Goal: Task Accomplishment & Management: Use online tool/utility

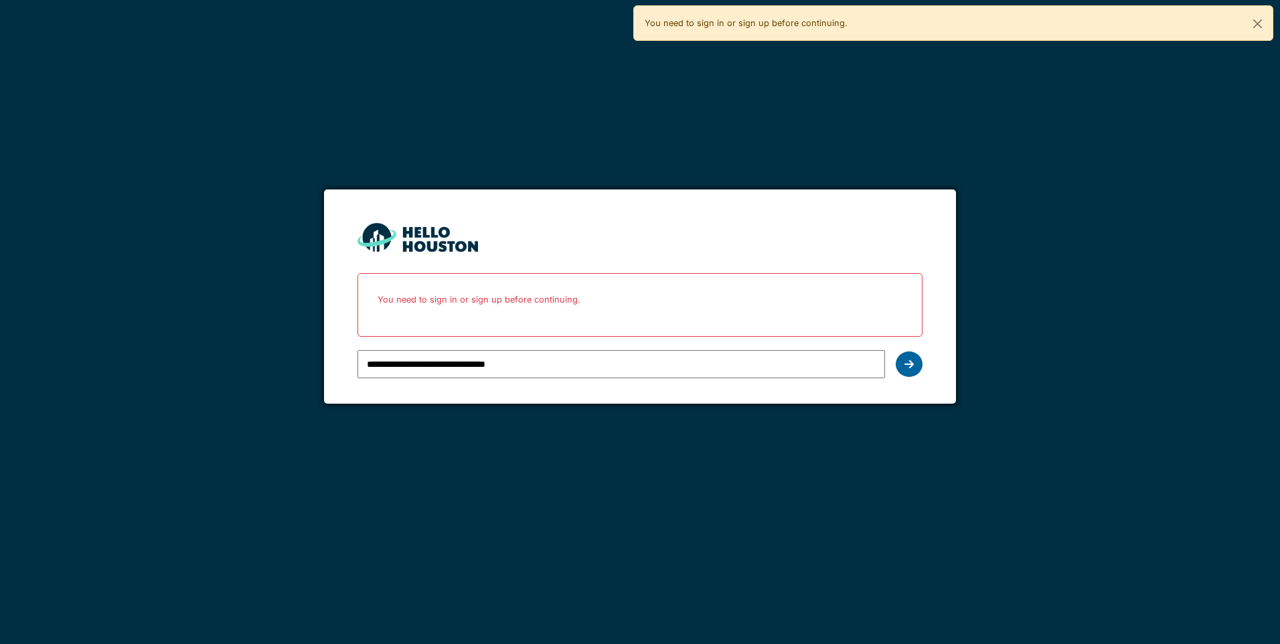
click at [915, 370] on div at bounding box center [909, 364] width 27 height 25
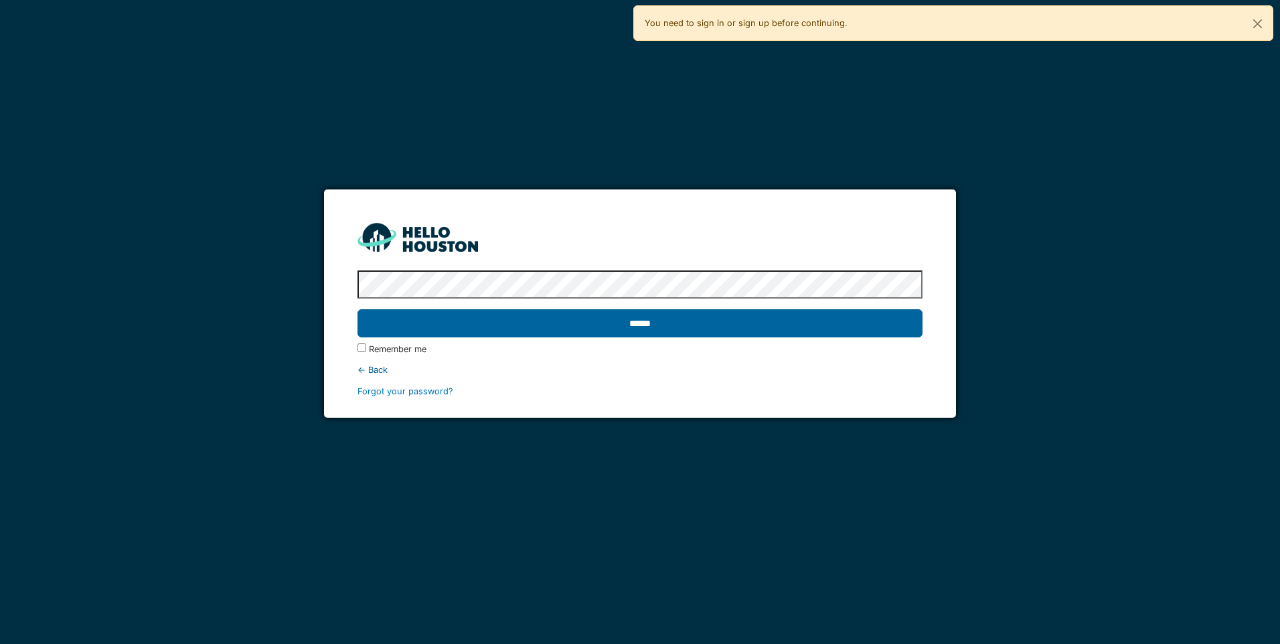
click at [437, 329] on input "******" at bounding box center [640, 323] width 565 height 28
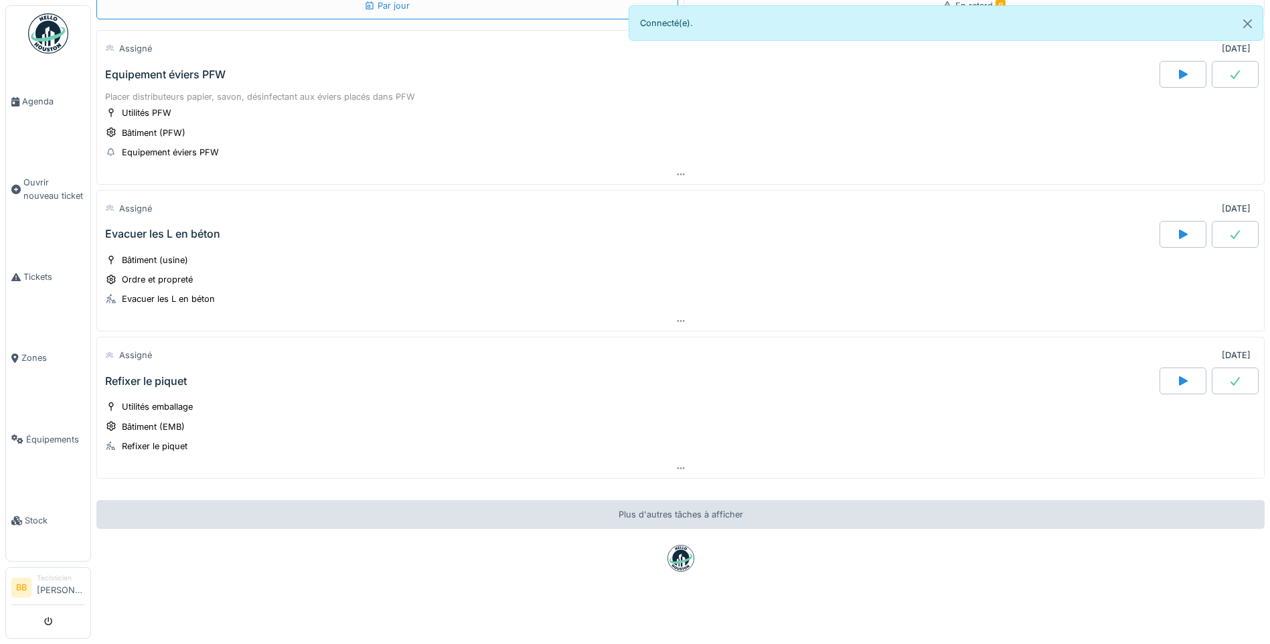
scroll to position [80, 0]
click at [161, 375] on div "Refixer le piquet" at bounding box center [146, 381] width 82 height 13
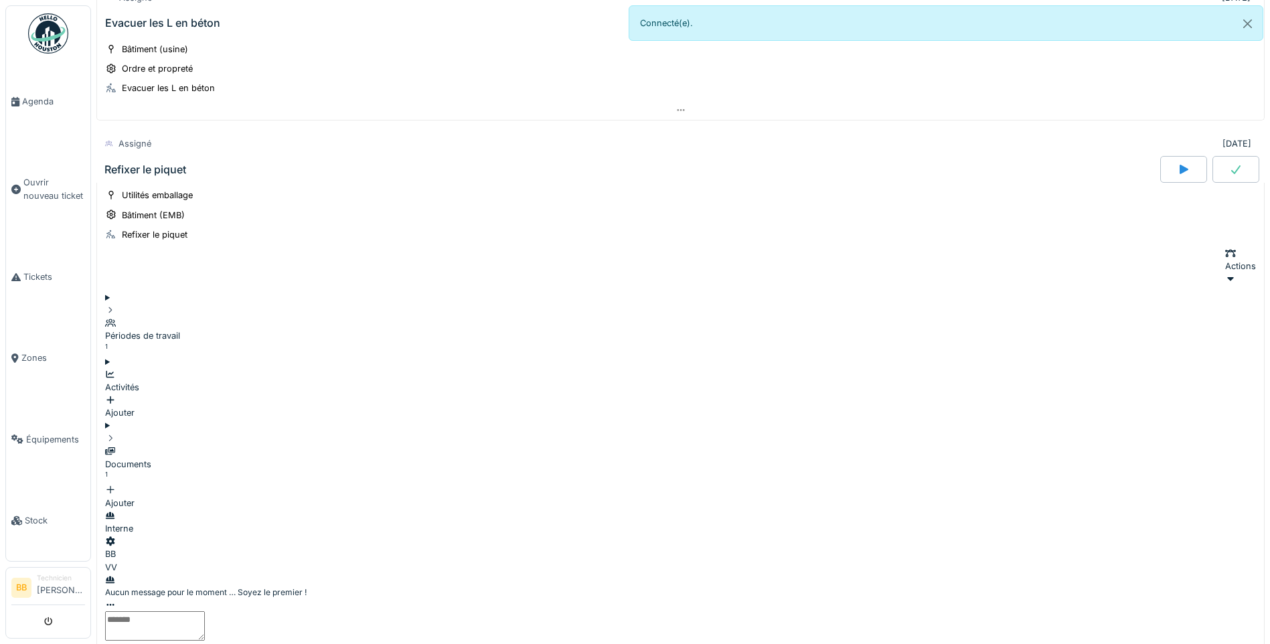
scroll to position [354, 0]
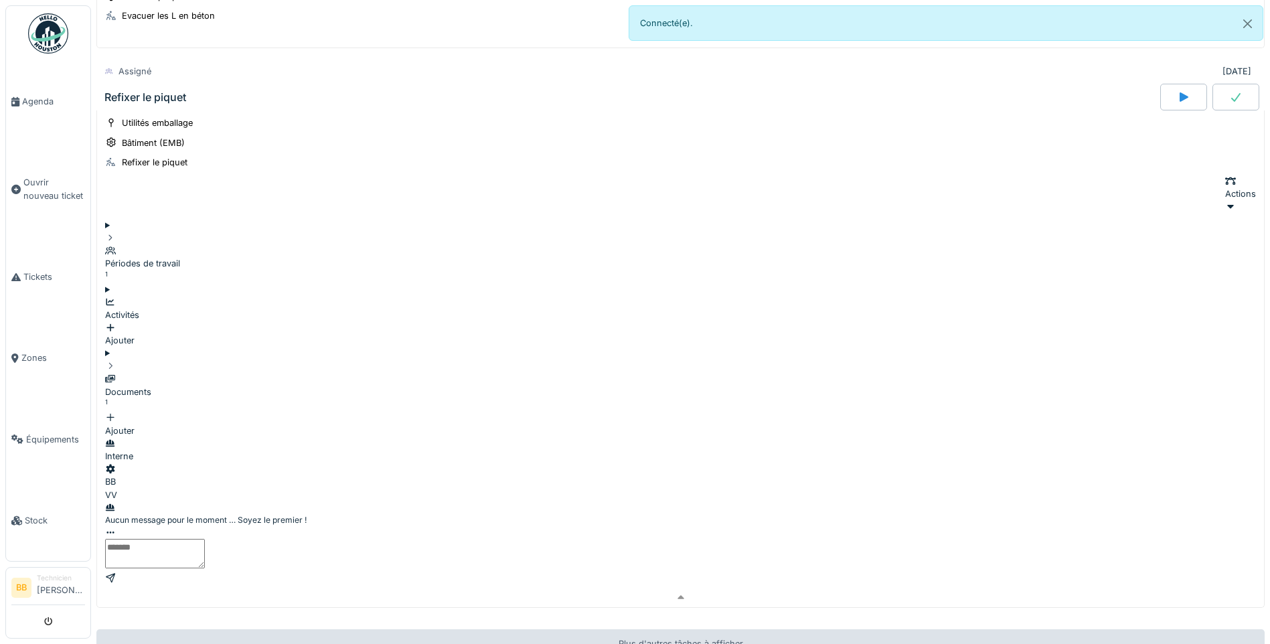
click at [169, 386] on div "Documents" at bounding box center [680, 392] width 1151 height 13
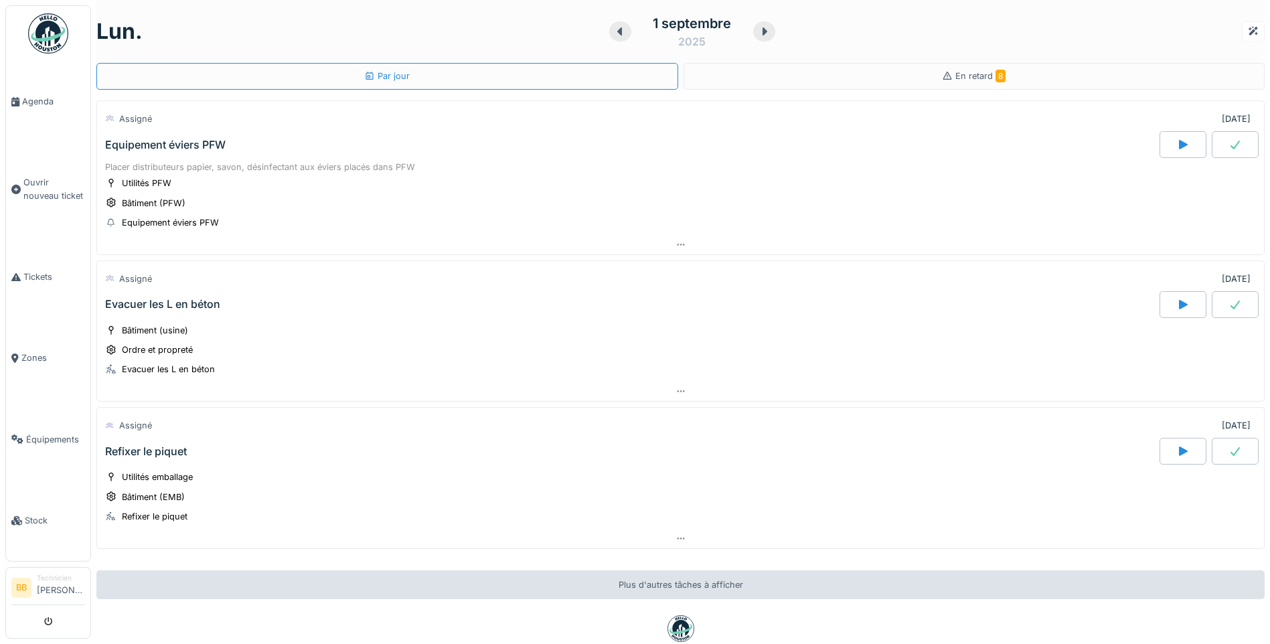
click at [256, 306] on div "Evacuer les L en béton" at bounding box center [630, 304] width 1057 height 27
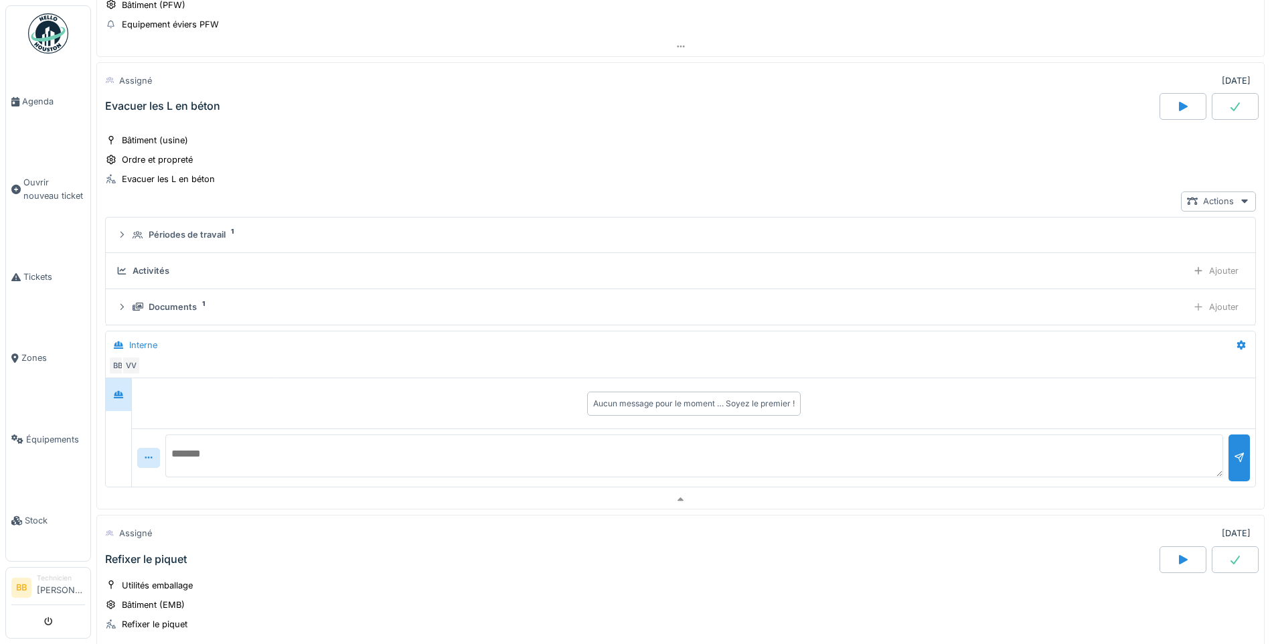
scroll to position [207, 0]
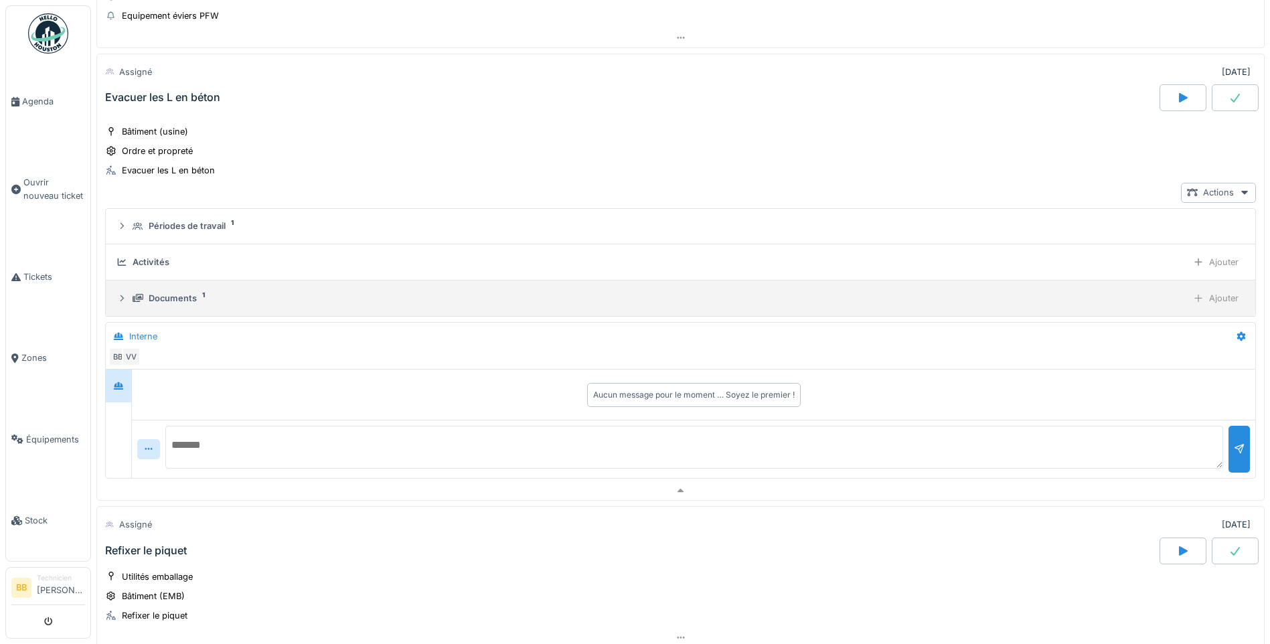
click at [162, 303] on details "Documents 1 Ajouter" at bounding box center [681, 299] width 1150 height 36
click at [161, 294] on div "Documents" at bounding box center [173, 298] width 48 height 13
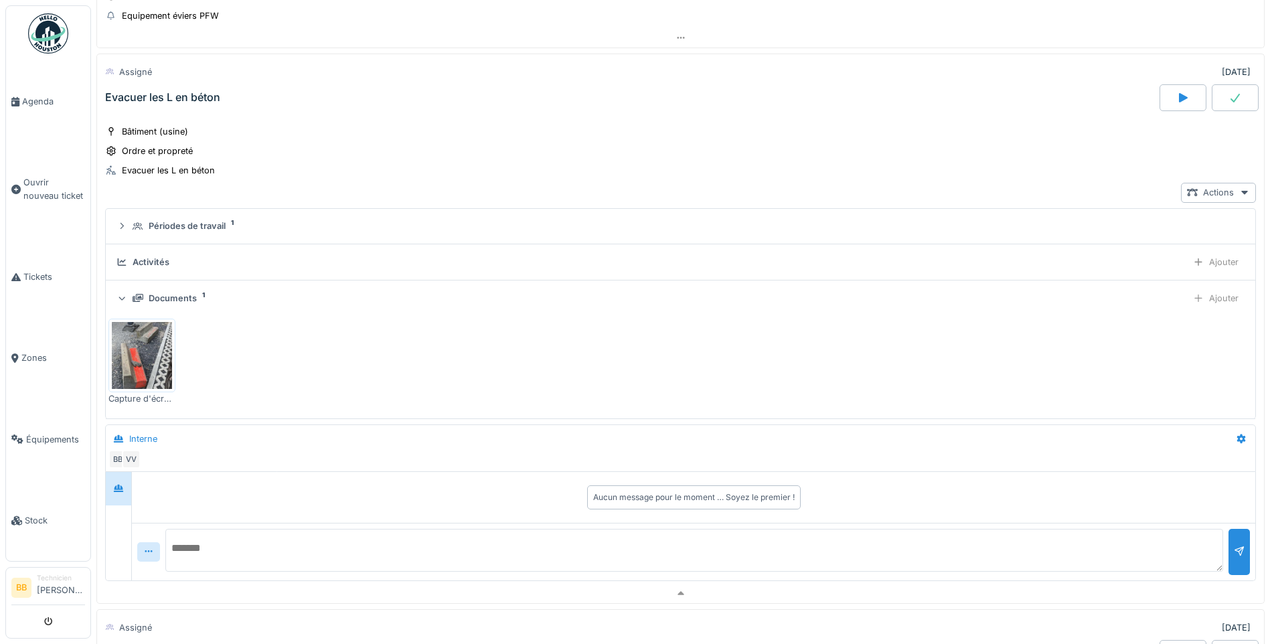
click at [142, 346] on img at bounding box center [142, 355] width 60 height 67
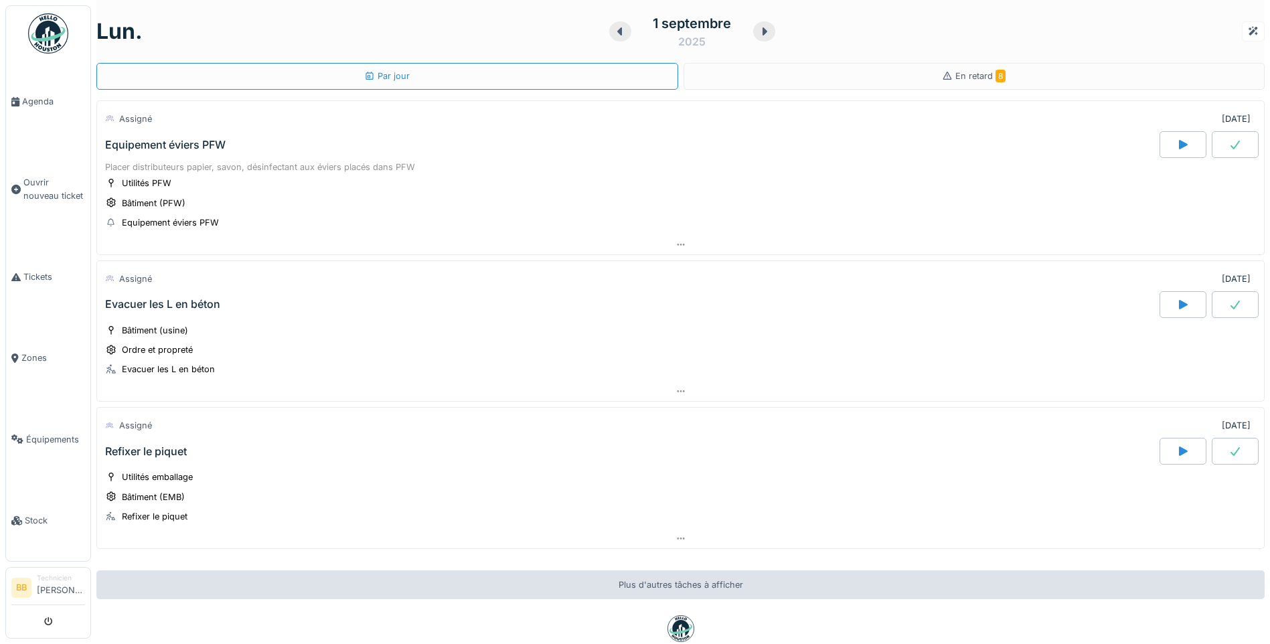
click at [168, 149] on div "Equipement éviers PFW" at bounding box center [165, 145] width 121 height 13
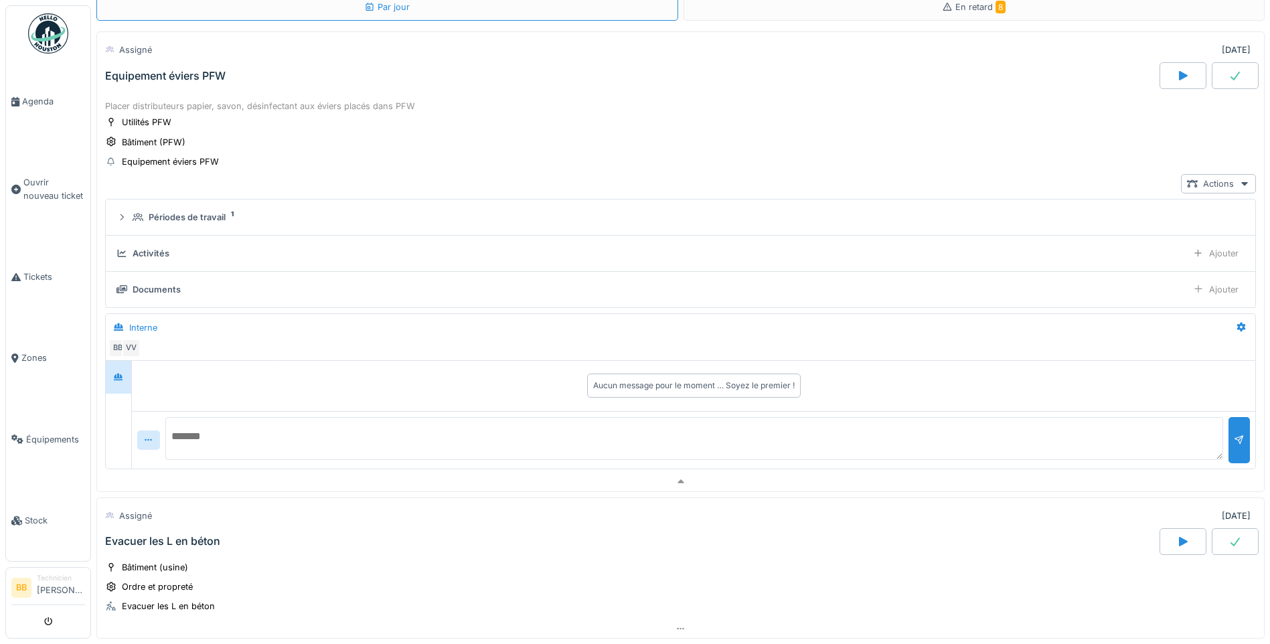
scroll to position [47, 0]
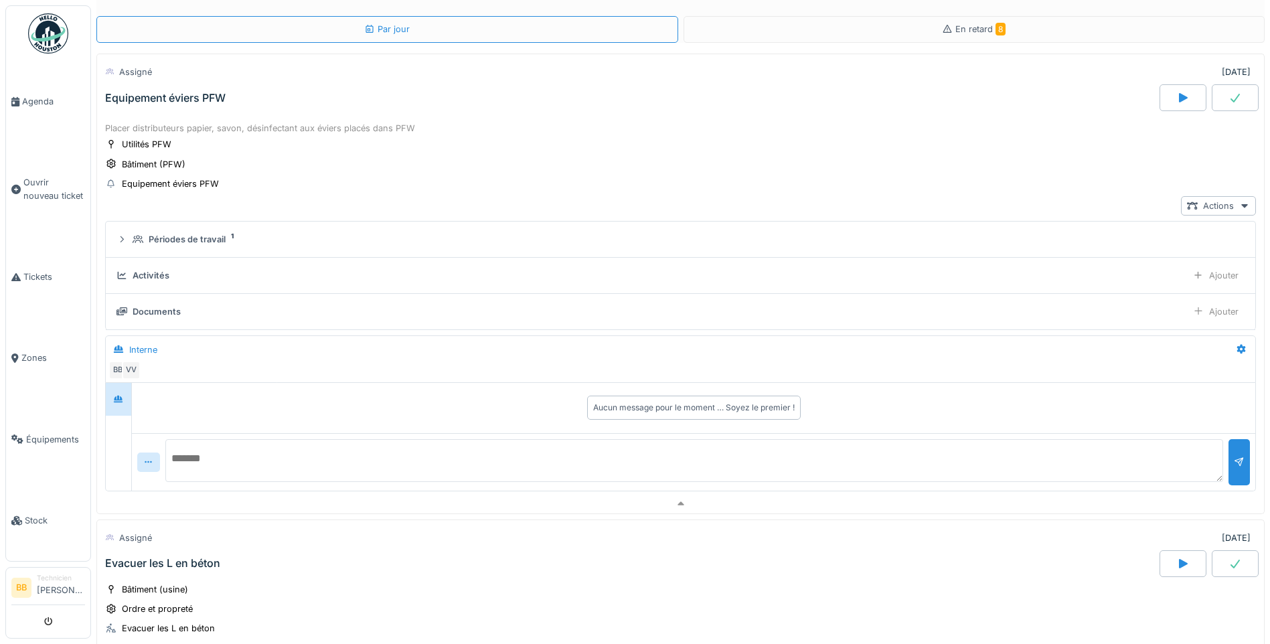
click at [185, 305] on div "Documents" at bounding box center [649, 311] width 1065 height 13
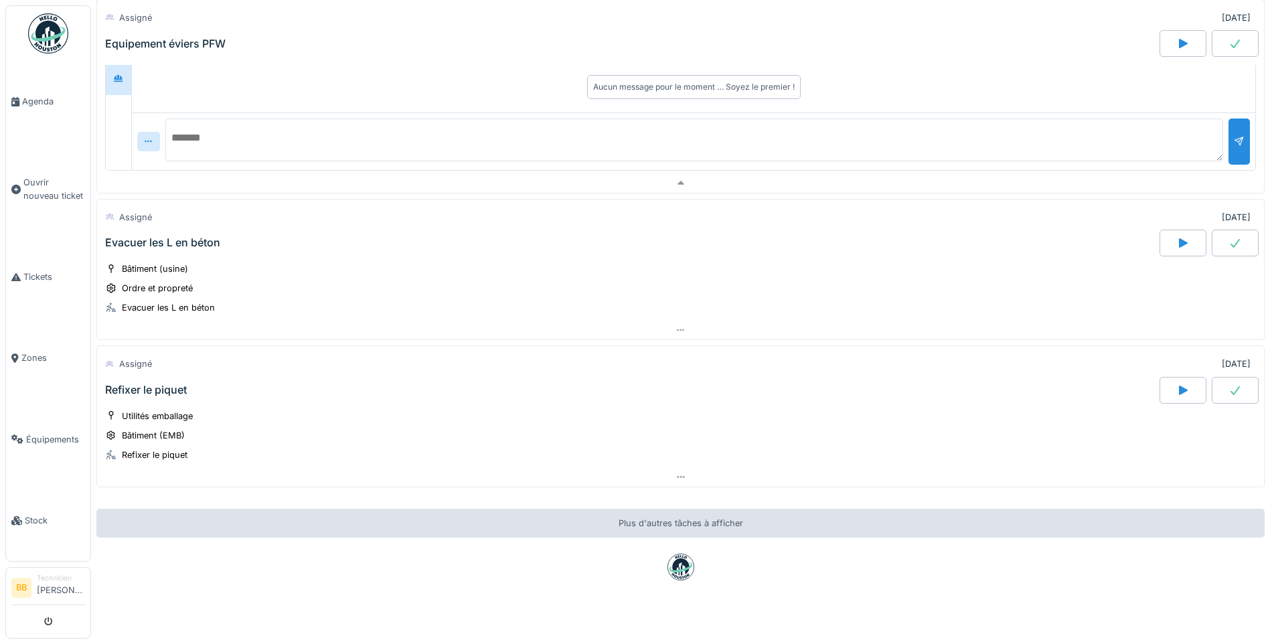
scroll to position [386, 0]
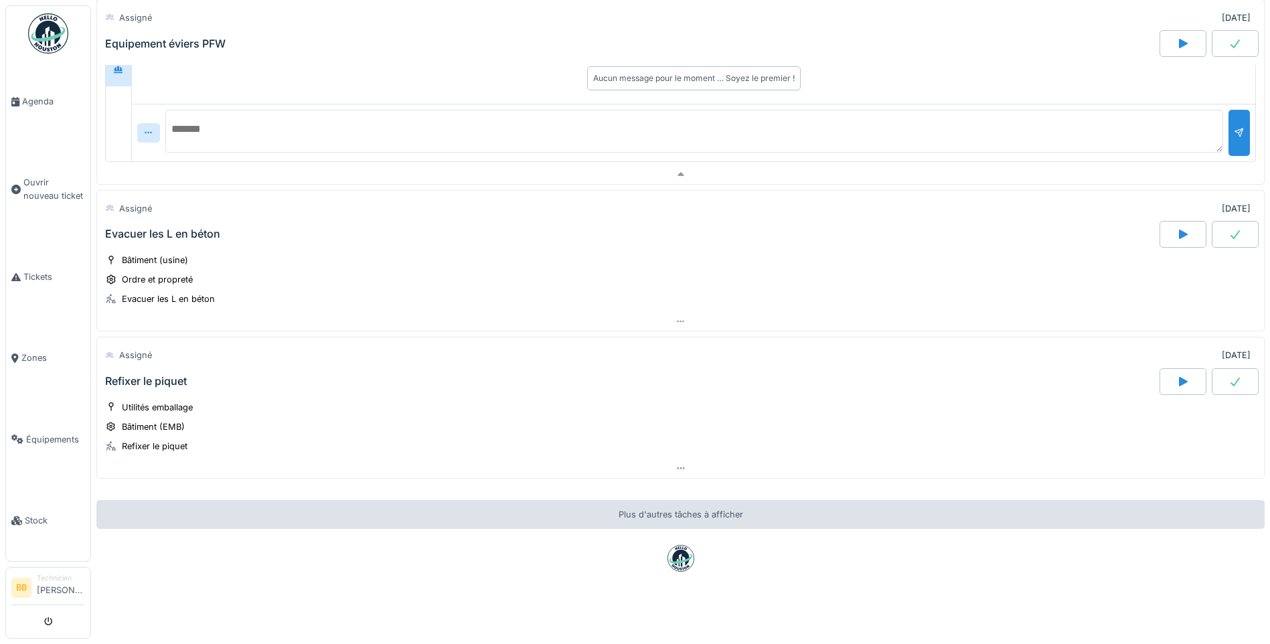
click at [160, 375] on div "Refixer le piquet" at bounding box center [146, 381] width 82 height 13
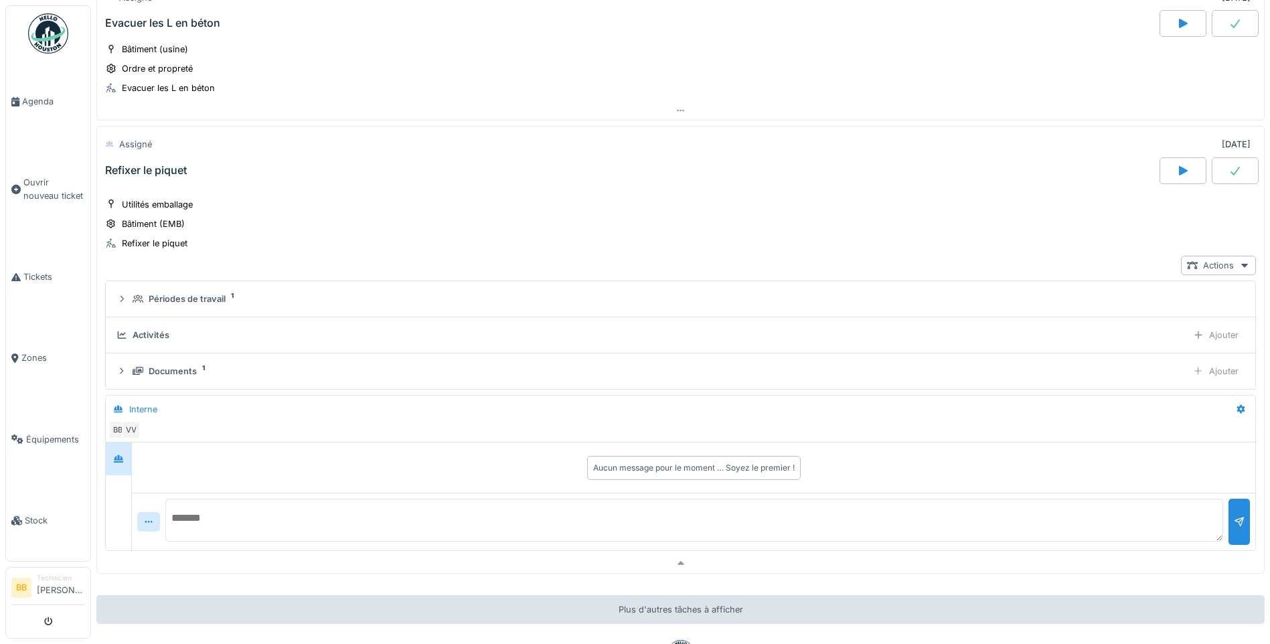
scroll to position [660, 0]
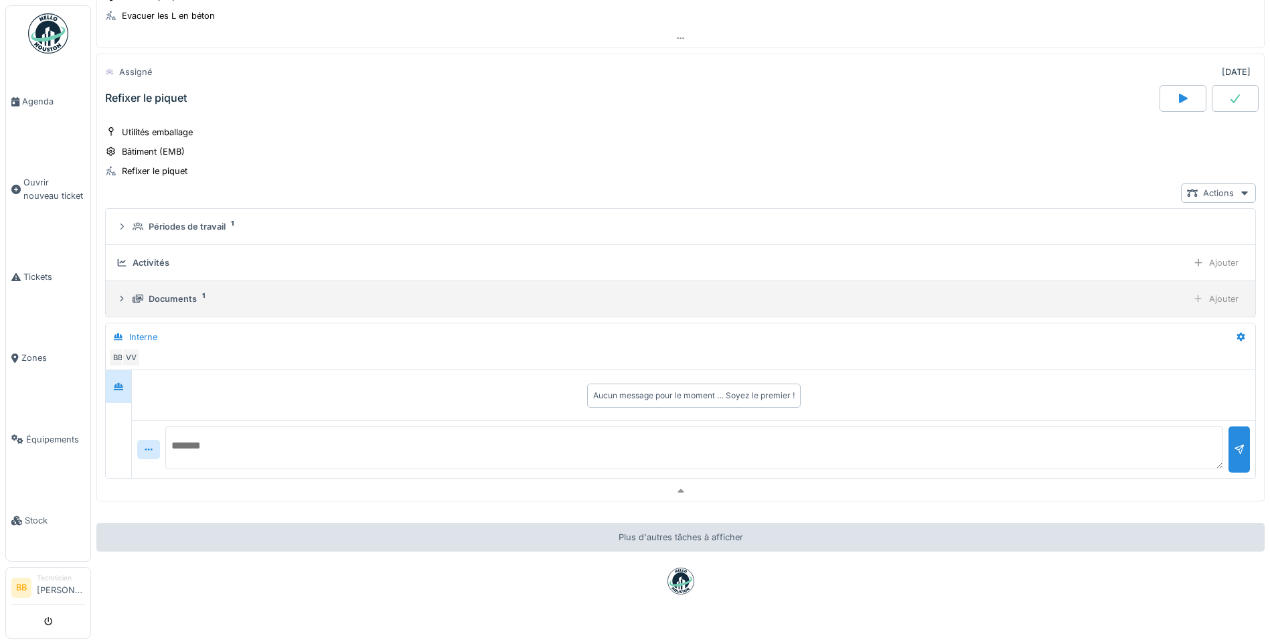
click at [170, 304] on div "Documents" at bounding box center [173, 299] width 48 height 13
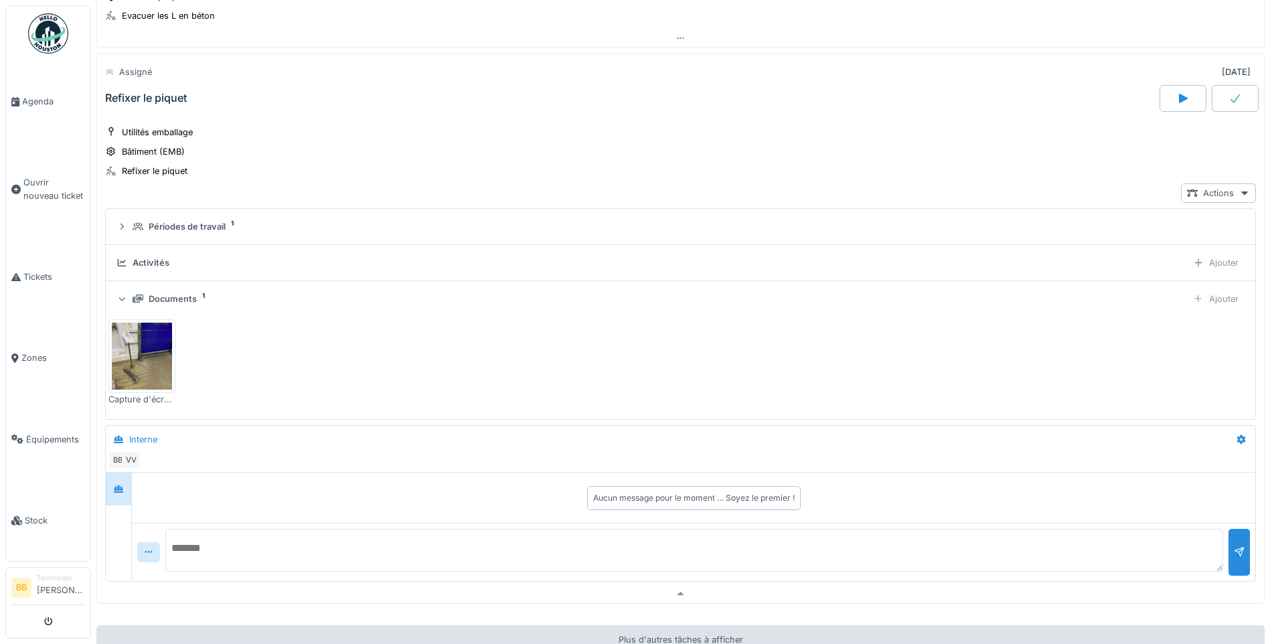
click at [143, 360] on img at bounding box center [142, 356] width 60 height 67
